Goal: Task Accomplishment & Management: Manage account settings

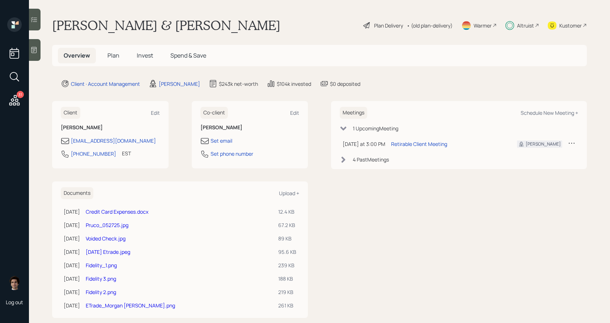
click at [392, 23] on div "Plan Delivery" at bounding box center [388, 26] width 29 height 8
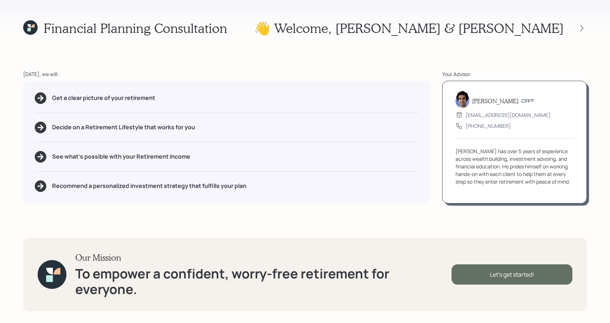
click at [479, 276] on div "Let's get started!" at bounding box center [511, 274] width 121 height 20
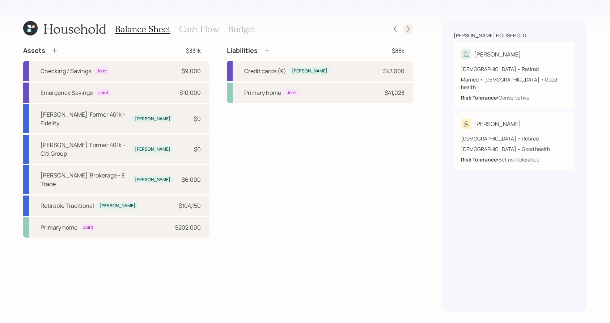
click at [407, 29] on icon at bounding box center [407, 28] width 7 height 7
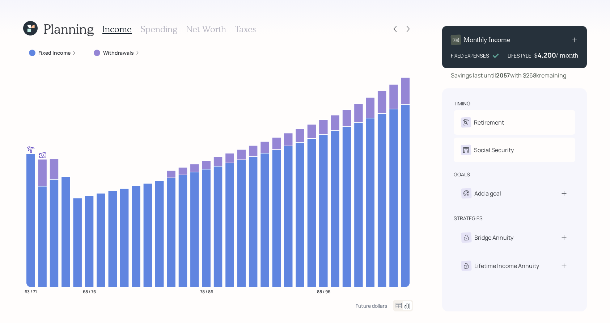
click at [34, 34] on icon at bounding box center [30, 28] width 14 height 14
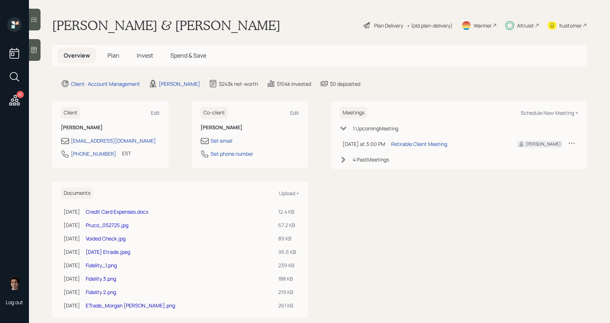
click at [141, 50] on h5 "Invest" at bounding box center [145, 56] width 28 height 16
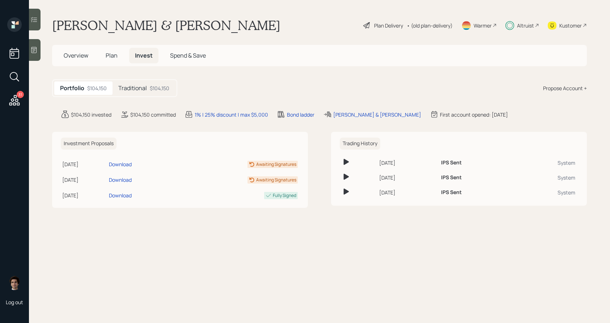
click at [145, 88] on h5 "Traditional" at bounding box center [132, 88] width 29 height 7
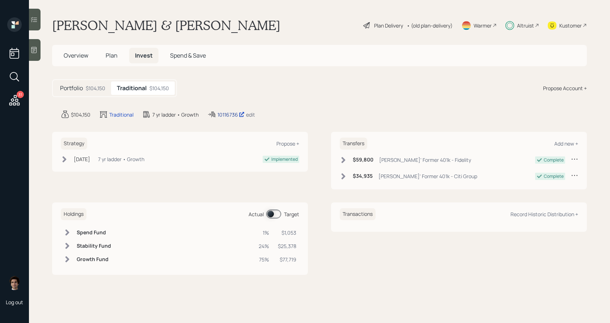
click at [232, 113] on div "10116736" at bounding box center [230, 115] width 27 height 8
click at [356, 24] on div "[PERSON_NAME] & [PERSON_NAME] Plan Delivery • (old plan-delivery) Warmer Altrui…" at bounding box center [319, 25] width 535 height 16
click at [376, 25] on div "Plan Delivery" at bounding box center [388, 26] width 29 height 8
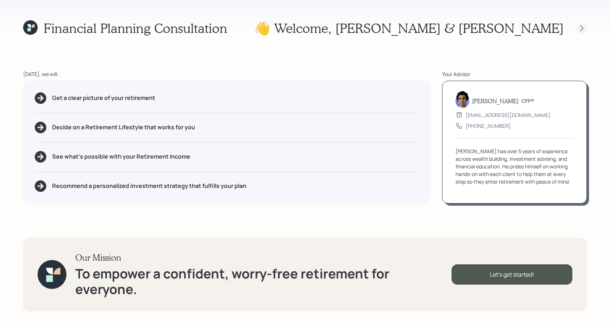
click at [578, 28] on icon at bounding box center [581, 28] width 7 height 7
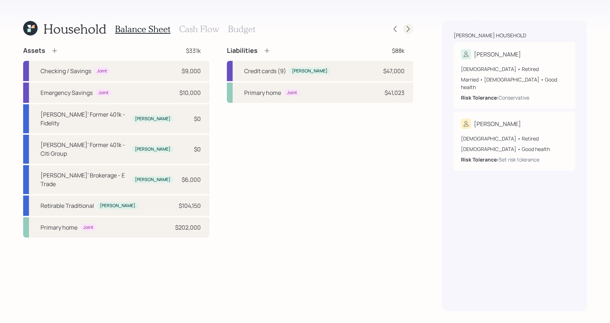
click at [410, 29] on icon at bounding box center [407, 28] width 7 height 7
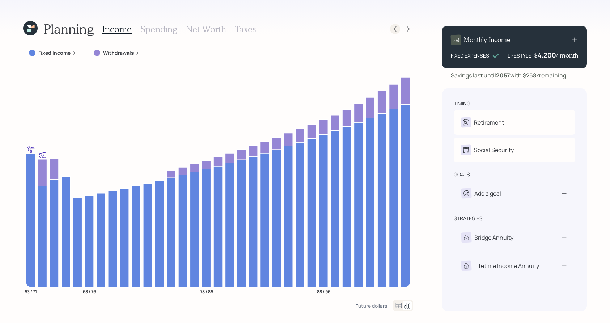
click at [395, 28] on icon at bounding box center [394, 28] width 7 height 7
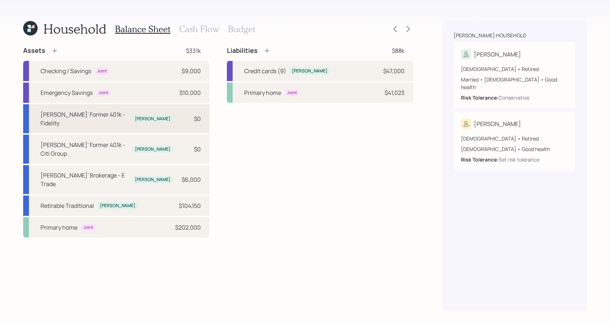
click at [152, 112] on div "[PERSON_NAME]' Former 401k - Fidelity [PERSON_NAME] $0" at bounding box center [116, 118] width 186 height 29
select select "company_sponsored"
select select "balanced"
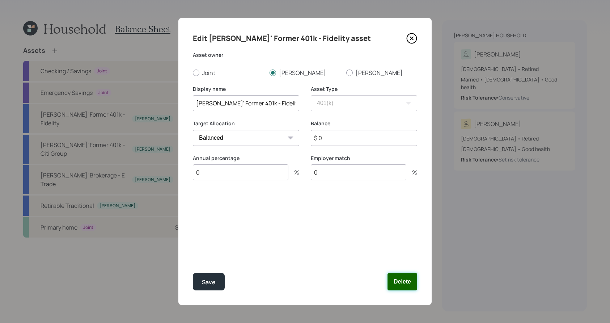
click at [409, 284] on button "Delete" at bounding box center [402, 281] width 30 height 17
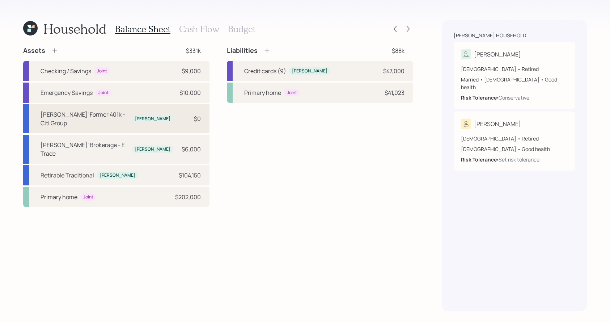
click at [109, 111] on div "[PERSON_NAME]' Former 401k - Citi Group" at bounding box center [85, 118] width 89 height 17
select select "company_sponsored"
select select "balanced"
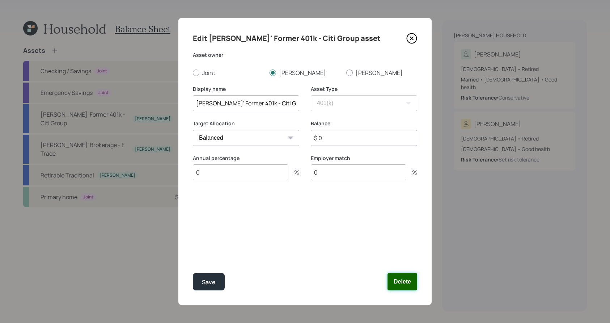
click at [403, 287] on button "Delete" at bounding box center [402, 281] width 30 height 17
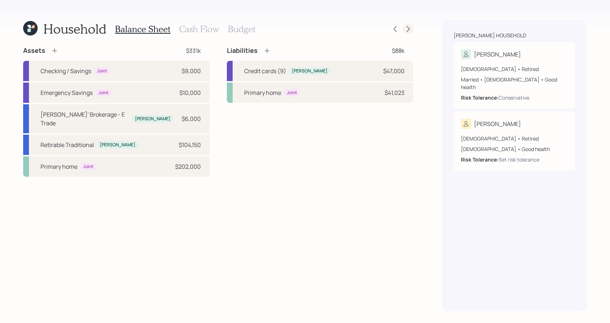
click at [404, 24] on div at bounding box center [401, 29] width 23 height 10
click at [405, 26] on icon at bounding box center [407, 28] width 7 height 7
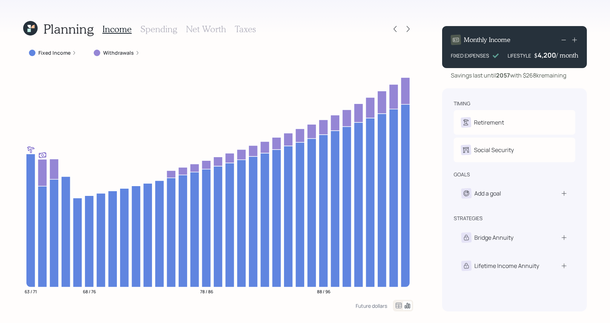
click at [156, 30] on h3 "Spending" at bounding box center [158, 29] width 37 height 10
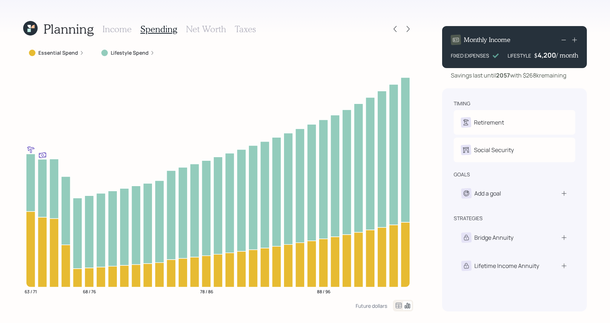
click at [397, 306] on icon at bounding box center [399, 304] width 6 height 5
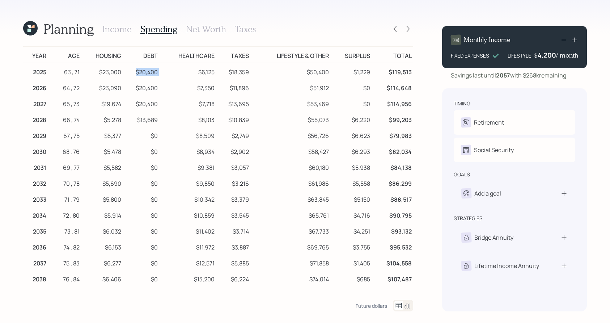
drag, startPoint x: 166, startPoint y: 72, endPoint x: 127, endPoint y: 74, distance: 39.1
click at [127, 74] on tr "2025 63 , 71 $23,000 $20,400 $6,125 $18,359 $50,400 $1,229 $119,513" at bounding box center [218, 71] width 390 height 16
click at [151, 121] on td "$13,689" at bounding box center [141, 119] width 37 height 16
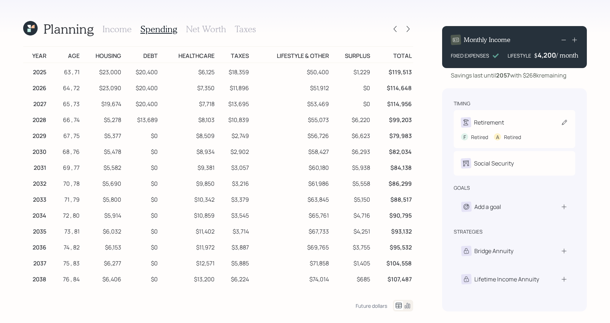
click at [532, 126] on div "Retirement" at bounding box center [514, 122] width 107 height 10
select select "4"
select select "9"
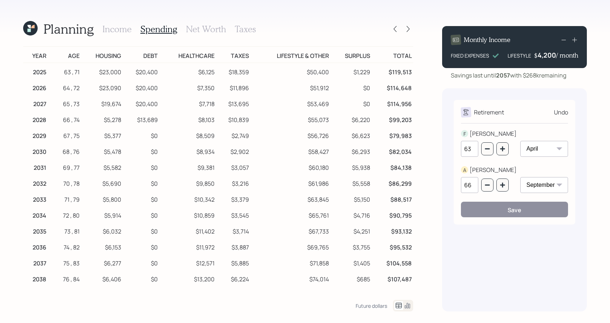
click at [127, 28] on h3 "Income" at bounding box center [116, 29] width 29 height 10
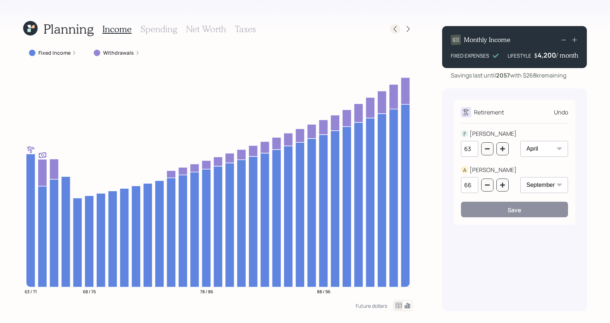
click at [392, 30] on icon at bounding box center [394, 28] width 7 height 7
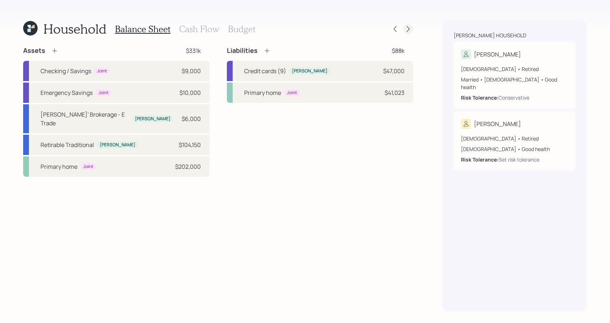
click at [410, 30] on icon at bounding box center [407, 28] width 7 height 7
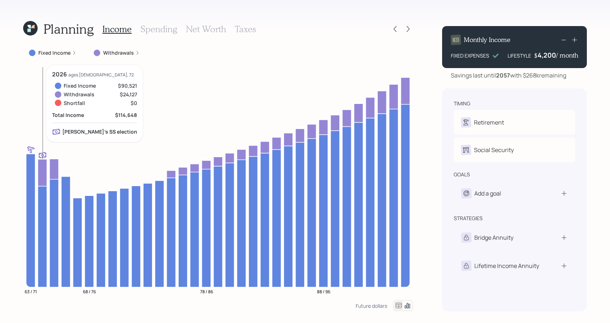
click at [45, 168] on icon at bounding box center [42, 172] width 9 height 27
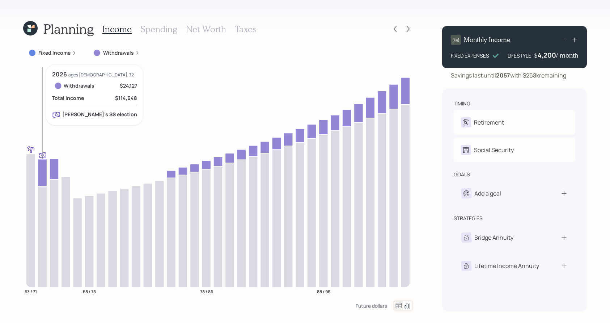
click at [45, 168] on icon at bounding box center [42, 172] width 9 height 27
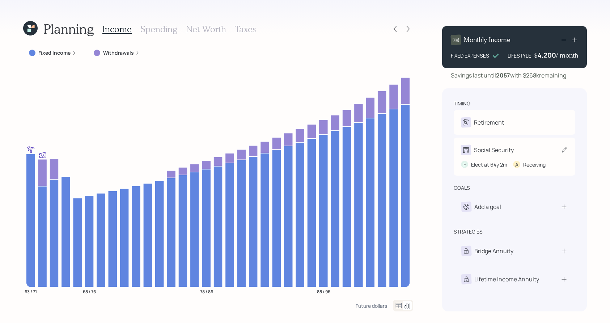
click at [509, 148] on div "Social Security" at bounding box center [494, 149] width 40 height 9
select select "2"
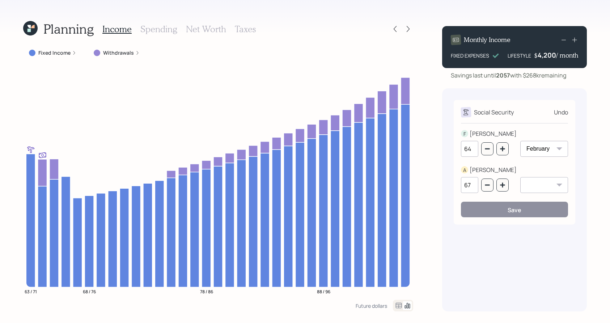
drag, startPoint x: 474, startPoint y: 153, endPoint x: 449, endPoint y: 151, distance: 25.0
click at [449, 151] on div "Social Security Undo F [PERSON_NAME] 64 January February March April May June J…" at bounding box center [514, 199] width 145 height 223
click at [480, 161] on div "64" at bounding box center [485, 153] width 48 height 25
drag, startPoint x: 473, startPoint y: 150, endPoint x: 463, endPoint y: 148, distance: 10.4
click at [463, 148] on input "64" at bounding box center [469, 149] width 17 height 16
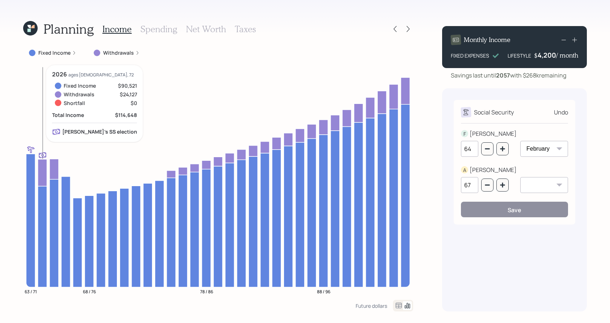
click at [43, 175] on icon at bounding box center [42, 172] width 9 height 27
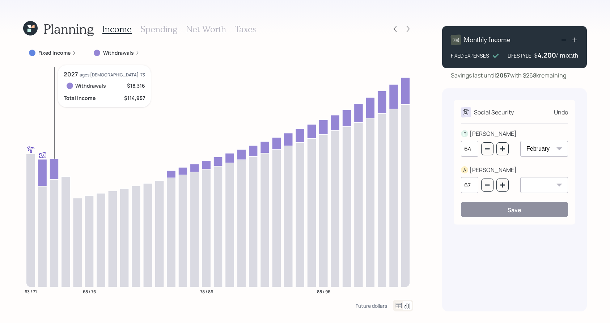
click at [54, 176] on icon at bounding box center [54, 169] width 9 height 20
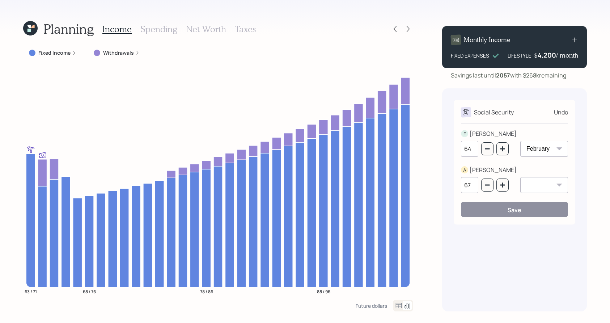
click at [52, 56] on div "Fixed Income" at bounding box center [52, 52] width 59 height 13
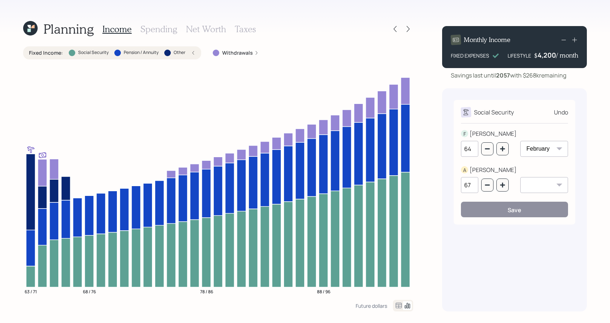
click at [52, 56] on label "Fixed Income :" at bounding box center [46, 52] width 34 height 7
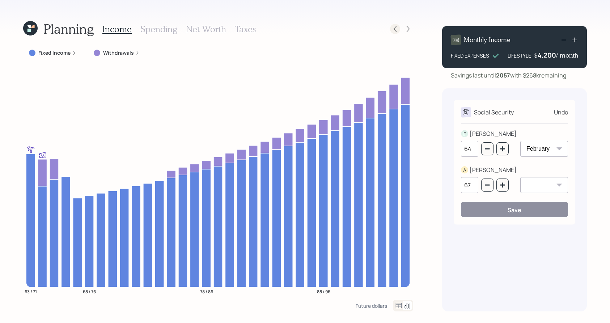
click at [397, 27] on icon at bounding box center [394, 28] width 7 height 7
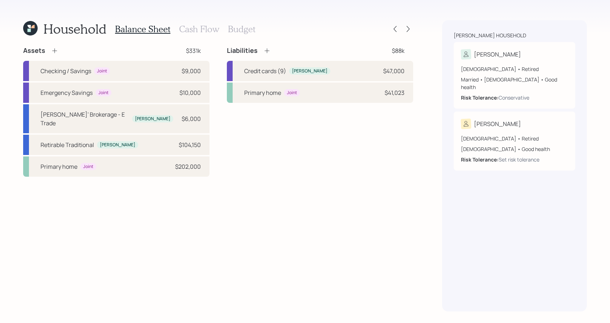
click at [183, 24] on h3 "Cash Flow" at bounding box center [199, 29] width 40 height 10
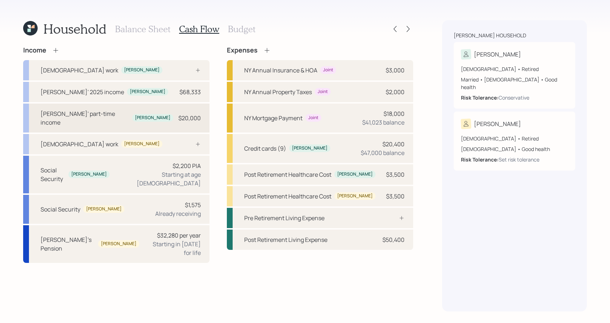
click at [76, 120] on div "[PERSON_NAME]' part-time income [PERSON_NAME] $20,000" at bounding box center [116, 117] width 186 height 29
select select "part_time"
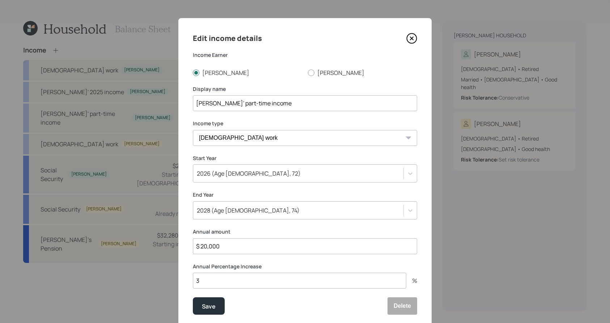
click at [253, 251] on input "$ 20,000" at bounding box center [305, 246] width 224 height 16
click at [253, 250] on input "$ 20,000" at bounding box center [305, 246] width 224 height 16
drag, startPoint x: 249, startPoint y: 249, endPoint x: 81, endPoint y: 214, distance: 171.4
click at [81, 214] on div "Edit income details Income Earner [PERSON_NAME] Display name [PERSON_NAME]' par…" at bounding box center [305, 161] width 610 height 323
type input "$ 0"
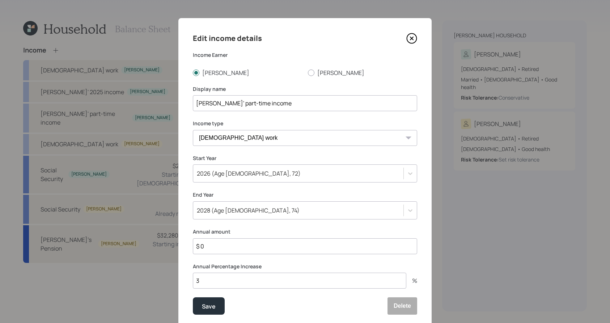
click at [193, 297] on button "Save" at bounding box center [209, 305] width 32 height 17
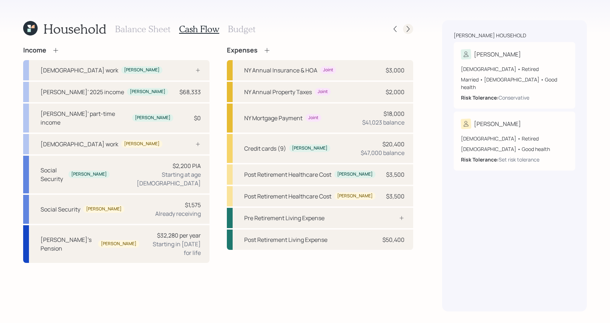
click at [408, 29] on icon at bounding box center [407, 28] width 7 height 7
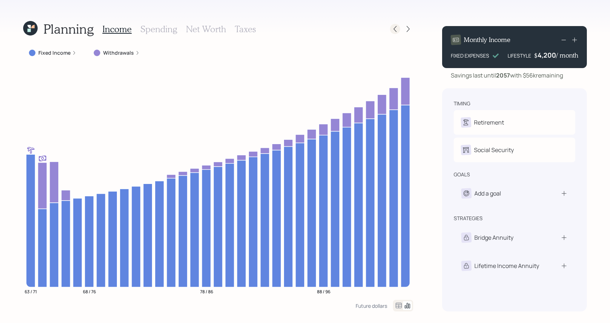
click at [394, 32] on icon at bounding box center [394, 28] width 7 height 7
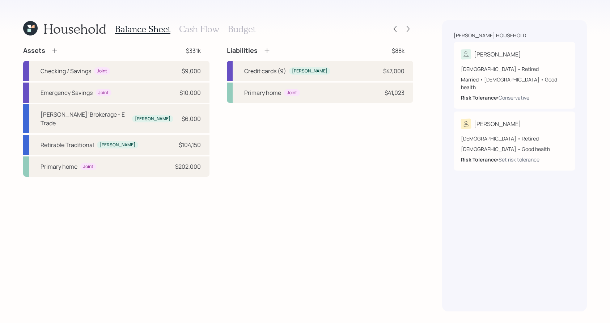
click at [215, 32] on h3 "Cash Flow" at bounding box center [199, 29] width 40 height 10
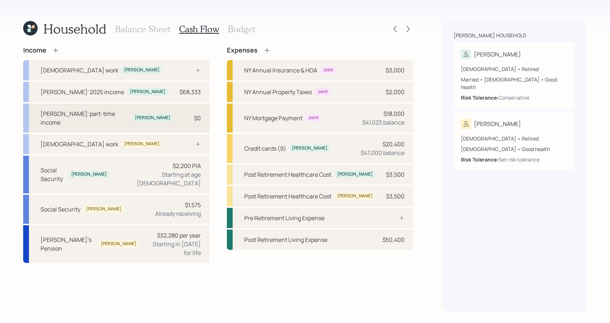
click at [153, 114] on div "[PERSON_NAME]' part-time income [PERSON_NAME] $0" at bounding box center [116, 117] width 186 height 29
select select "part_time"
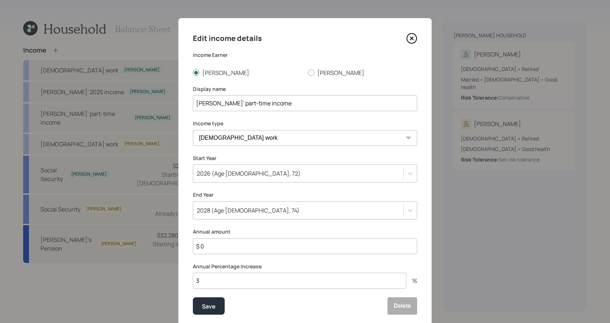
click at [257, 243] on input "$ 0" at bounding box center [305, 246] width 224 height 16
type input "$ 20,000"
click at [193, 297] on button "Save" at bounding box center [209, 305] width 32 height 17
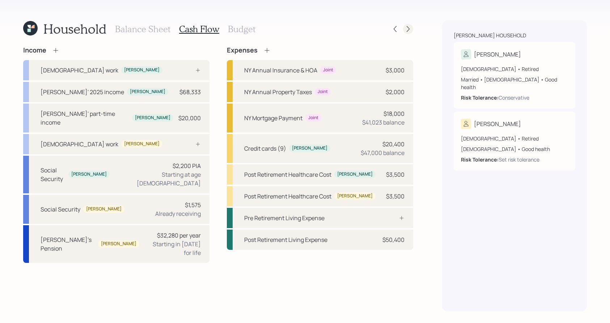
click at [408, 29] on icon at bounding box center [407, 28] width 7 height 7
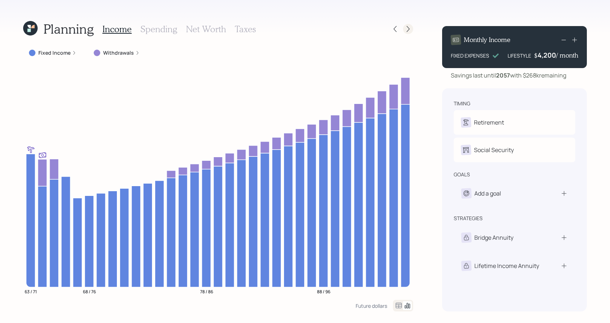
click at [405, 32] on icon at bounding box center [407, 28] width 7 height 7
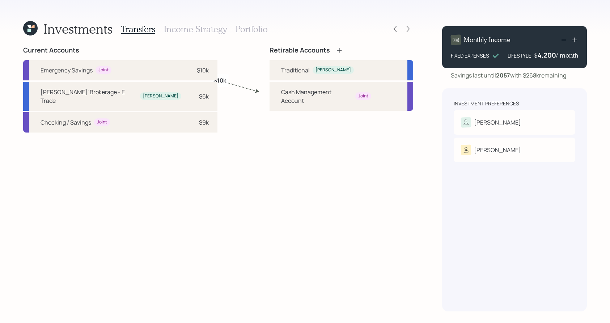
click at [253, 29] on h3 "Portfolio" at bounding box center [252, 29] width 32 height 10
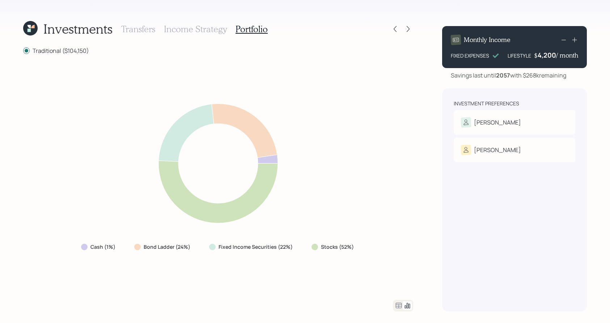
click at [396, 306] on icon at bounding box center [398, 305] width 9 height 9
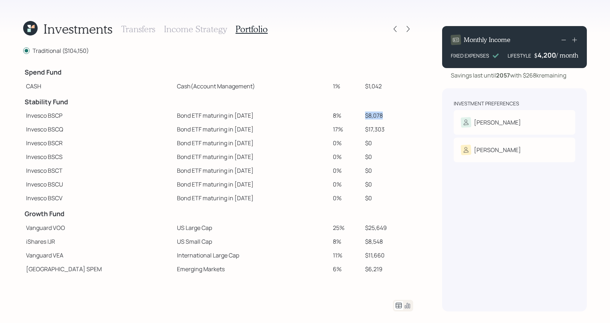
drag, startPoint x: 379, startPoint y: 116, endPoint x: 333, endPoint y: 116, distance: 45.9
click at [333, 116] on tr "Invesco BSCP Bond ETF maturing in [DATE] 8% $8,078" at bounding box center [218, 116] width 390 height 14
click at [392, 26] on icon at bounding box center [394, 28] width 7 height 7
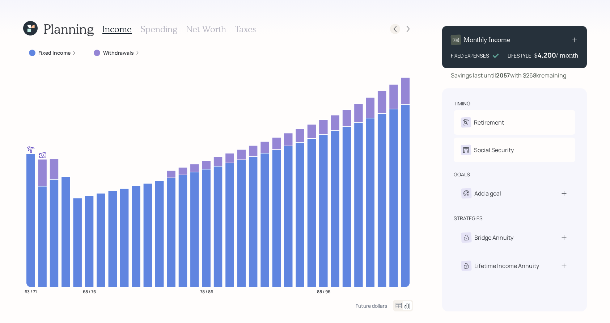
click at [392, 26] on icon at bounding box center [394, 28] width 7 height 7
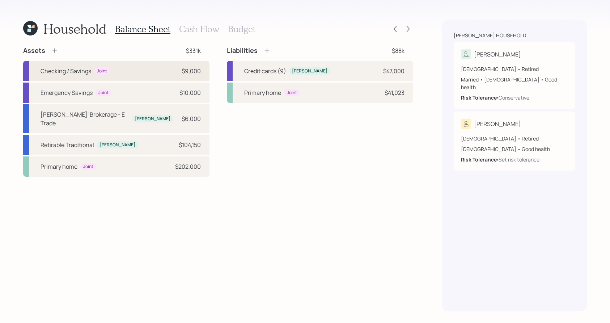
click at [176, 68] on div "Checking / Savings Joint $9,000" at bounding box center [116, 71] width 186 height 20
select select "cash"
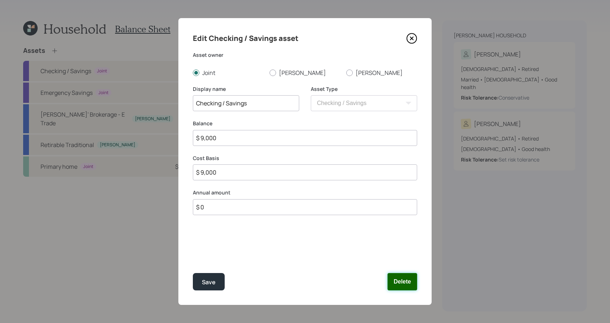
click at [414, 279] on button "Delete" at bounding box center [402, 281] width 30 height 17
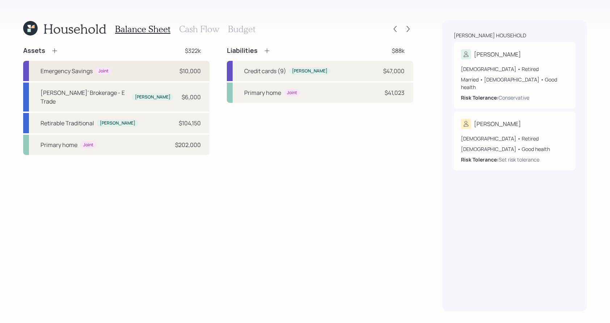
click at [120, 62] on div "Emergency Savings Joint $10,000" at bounding box center [116, 71] width 186 height 20
select select "emergency_fund"
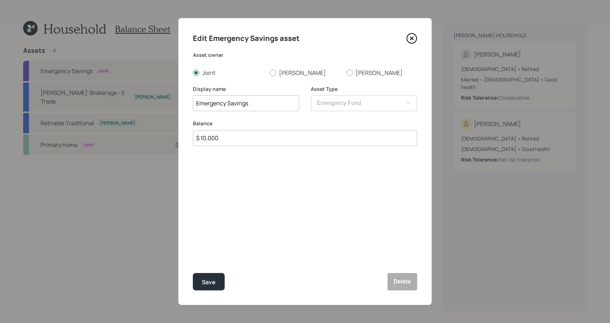
drag, startPoint x: 251, startPoint y: 146, endPoint x: 148, endPoint y: 136, distance: 103.6
click at [145, 137] on div "Edit Emergency Savings asset Asset owner Joint [PERSON_NAME] Display name Emerg…" at bounding box center [305, 161] width 610 height 323
click at [256, 131] on input "$ 10,000" at bounding box center [305, 138] width 224 height 16
drag, startPoint x: 249, startPoint y: 139, endPoint x: 170, endPoint y: 136, distance: 78.9
click at [170, 137] on div "Edit Emergency Savings asset Asset owner Joint [PERSON_NAME] Display name Emerg…" at bounding box center [305, 161] width 610 height 323
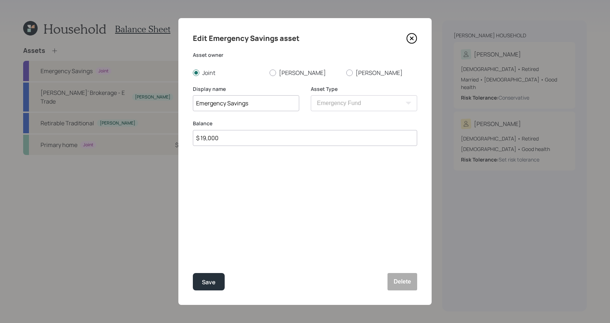
type input "$ 19,000"
click at [193, 273] on button "Save" at bounding box center [209, 281] width 32 height 17
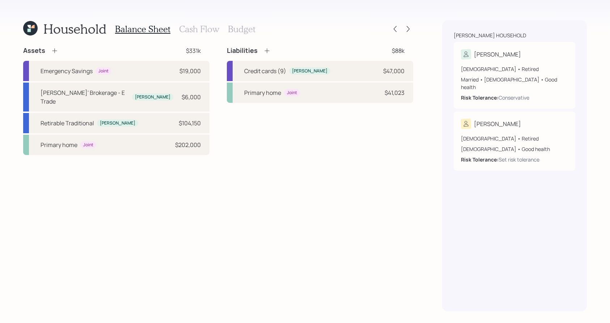
click at [210, 62] on div "Assets $331k Emergency Savings Joint $19,000 [PERSON_NAME]' Brokerage - E Trade…" at bounding box center [218, 100] width 390 height 109
click at [204, 70] on div "Emergency Savings Joint $19,000" at bounding box center [116, 71] width 186 height 20
select select "emergency_fund"
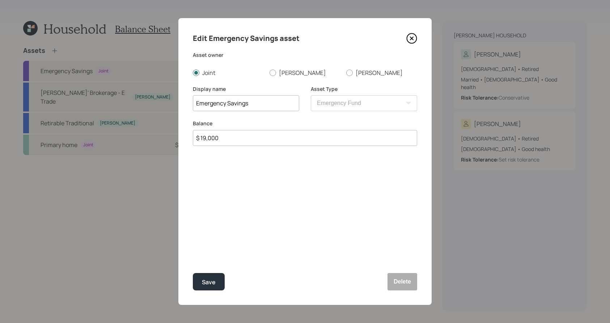
drag, startPoint x: 224, startPoint y: 134, endPoint x: 183, endPoint y: 133, distance: 40.2
click at [183, 133] on div "Edit Emergency Savings asset Asset owner Joint [PERSON_NAME] Display name Emerg…" at bounding box center [304, 161] width 253 height 287
type input "$ 15,000"
click at [193, 273] on button "Save" at bounding box center [209, 281] width 32 height 17
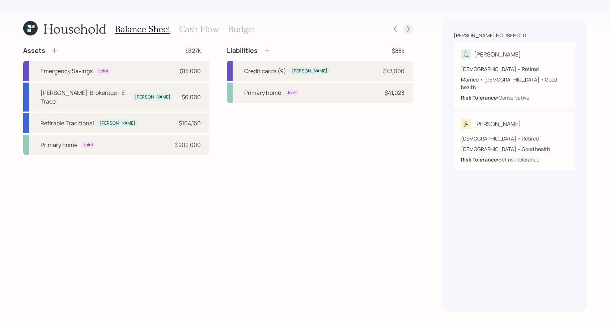
click at [404, 31] on icon at bounding box center [407, 28] width 7 height 7
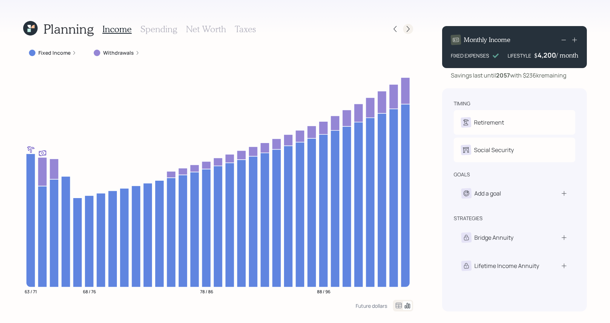
click at [408, 28] on icon at bounding box center [408, 29] width 3 height 6
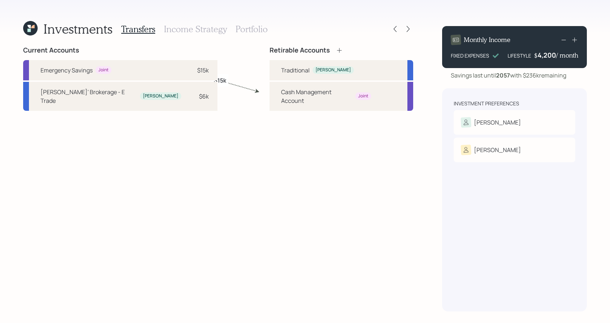
click at [254, 31] on h3 "Portfolio" at bounding box center [252, 29] width 32 height 10
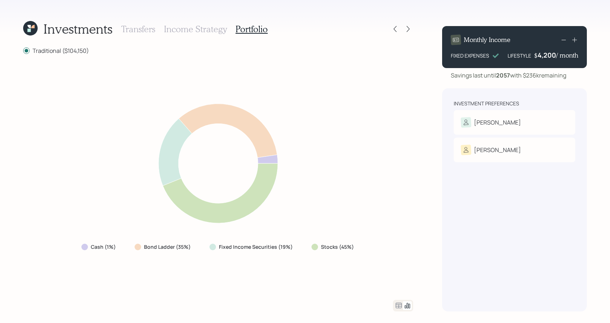
click at [398, 305] on icon at bounding box center [399, 304] width 6 height 5
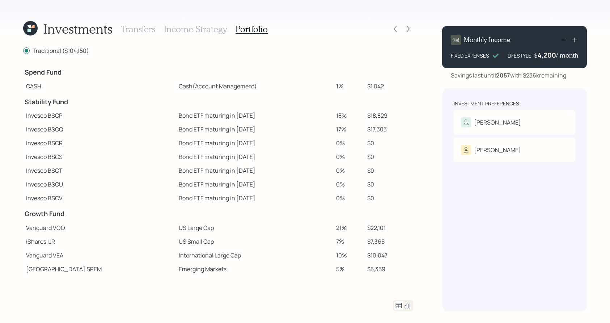
drag, startPoint x: 382, startPoint y: 118, endPoint x: 359, endPoint y: 115, distance: 23.7
click at [364, 115] on td "$18,829" at bounding box center [388, 116] width 49 height 14
drag, startPoint x: 384, startPoint y: 134, endPoint x: 344, endPoint y: 127, distance: 40.7
click at [344, 127] on tr "Invesco BSCQ Bond ETF maturing in [DATE] 17% $17,303" at bounding box center [218, 129] width 390 height 14
click at [369, 155] on td "$0" at bounding box center [388, 157] width 49 height 14
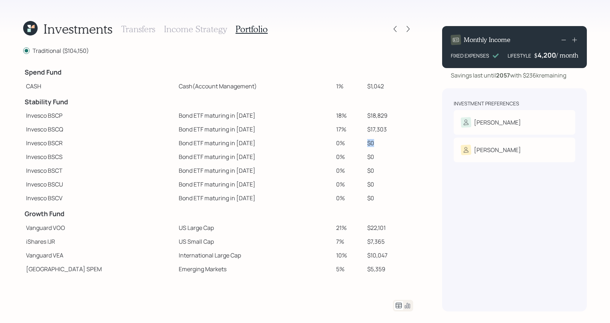
drag, startPoint x: 373, startPoint y: 140, endPoint x: 348, endPoint y: 140, distance: 25.0
click at [348, 140] on tr "Invesco BSCR Bond ETF maturing in [DATE] 0% $0" at bounding box center [218, 143] width 390 height 14
click at [395, 30] on icon at bounding box center [394, 28] width 7 height 7
